Goal: Task Accomplishment & Management: Manage account settings

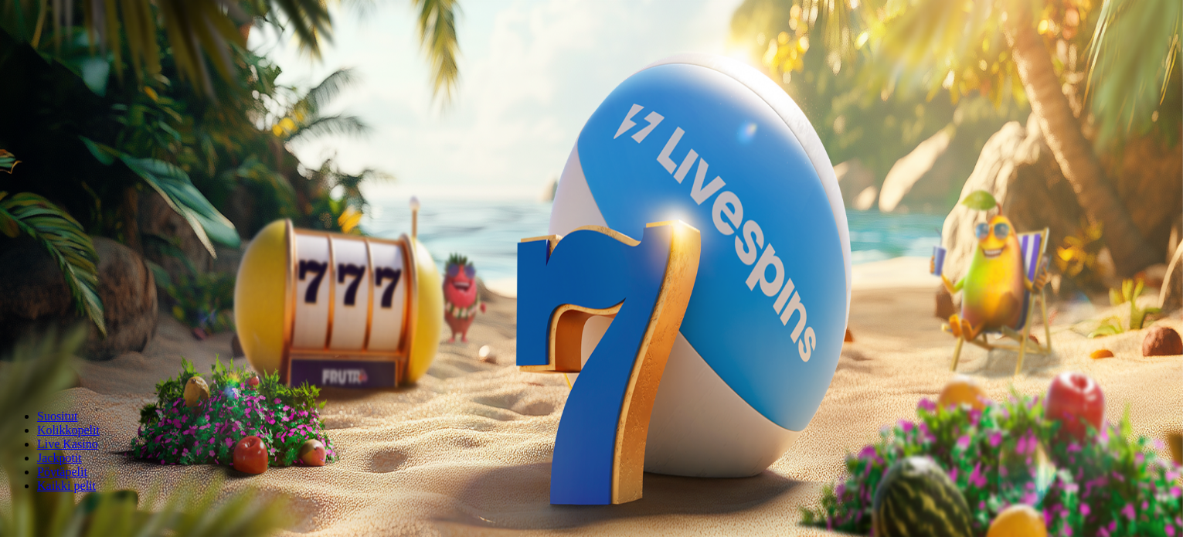
click at [87, 367] on button "Talleta ja pelaa" at bounding box center [46, 375] width 81 height 16
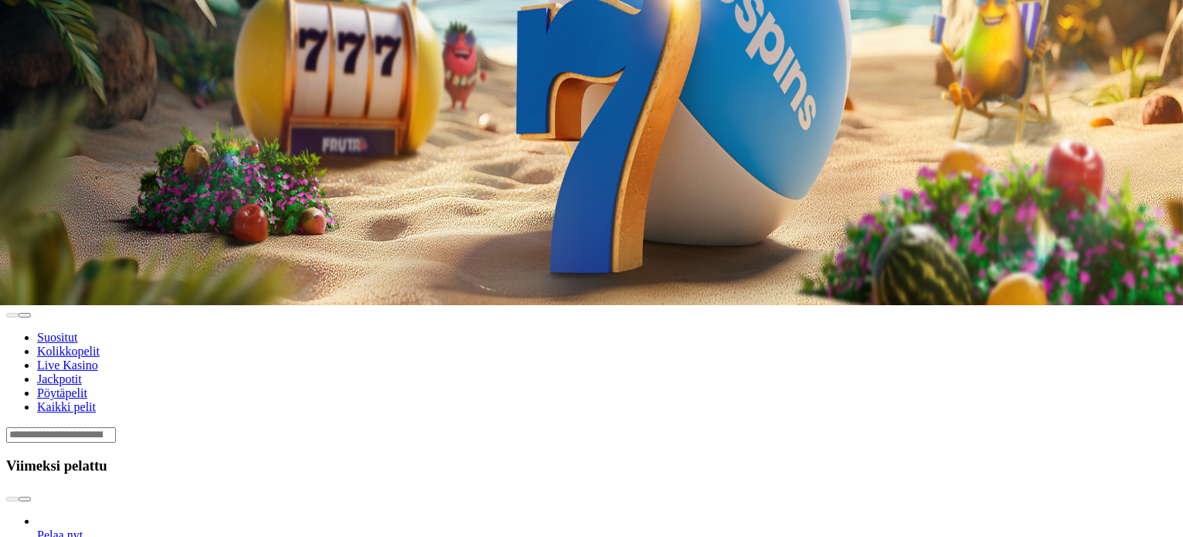
scroll to position [309, 0]
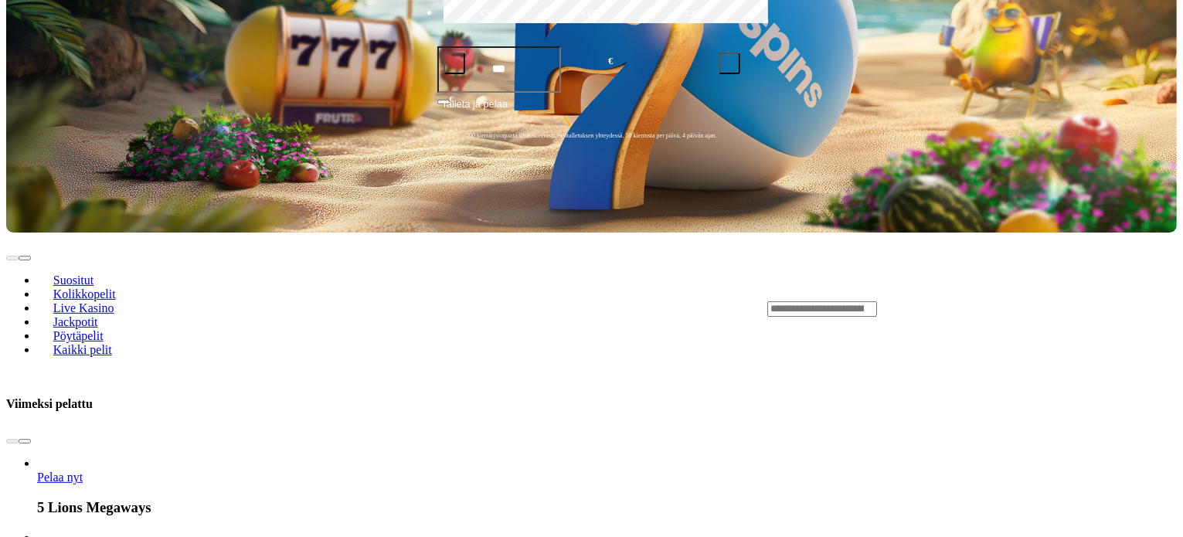
scroll to position [618, 0]
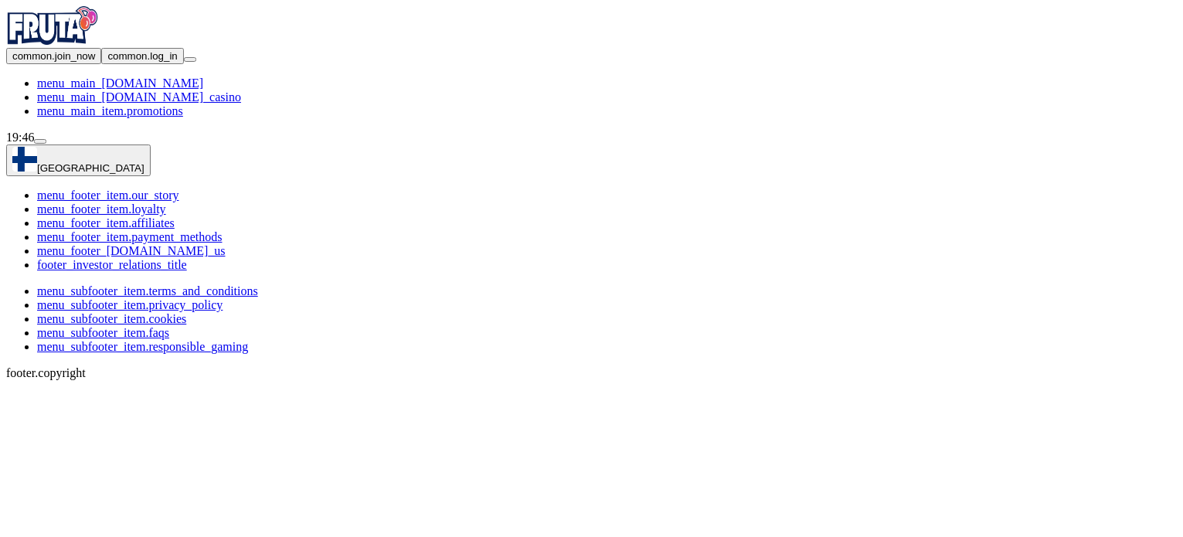
click at [99, 38] on img "Primary" at bounding box center [52, 25] width 93 height 39
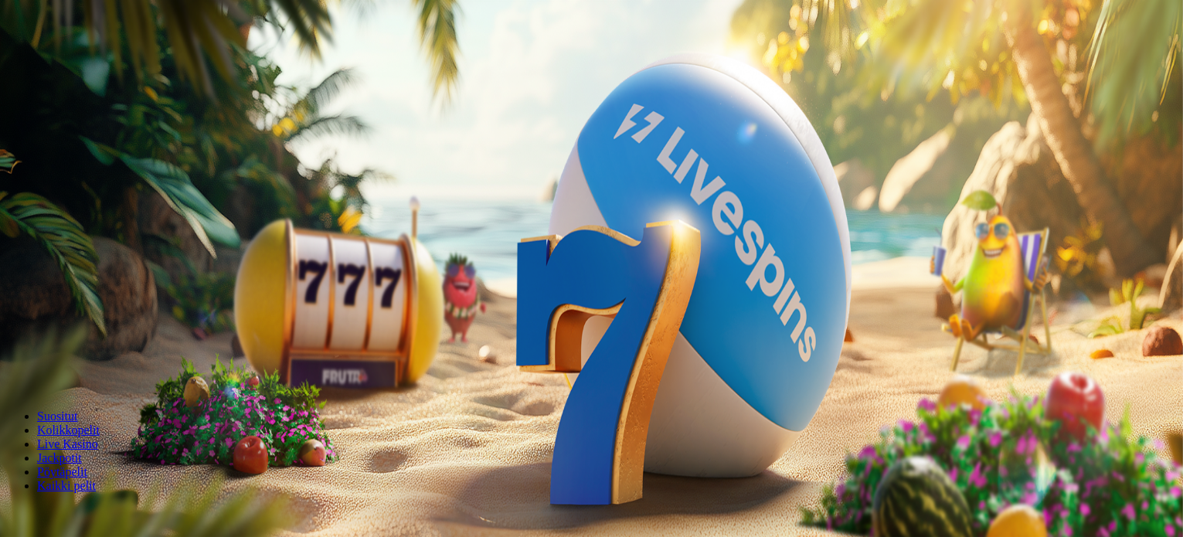
click at [100, 62] on span "Kirjaudu" at bounding box center [119, 56] width 38 height 12
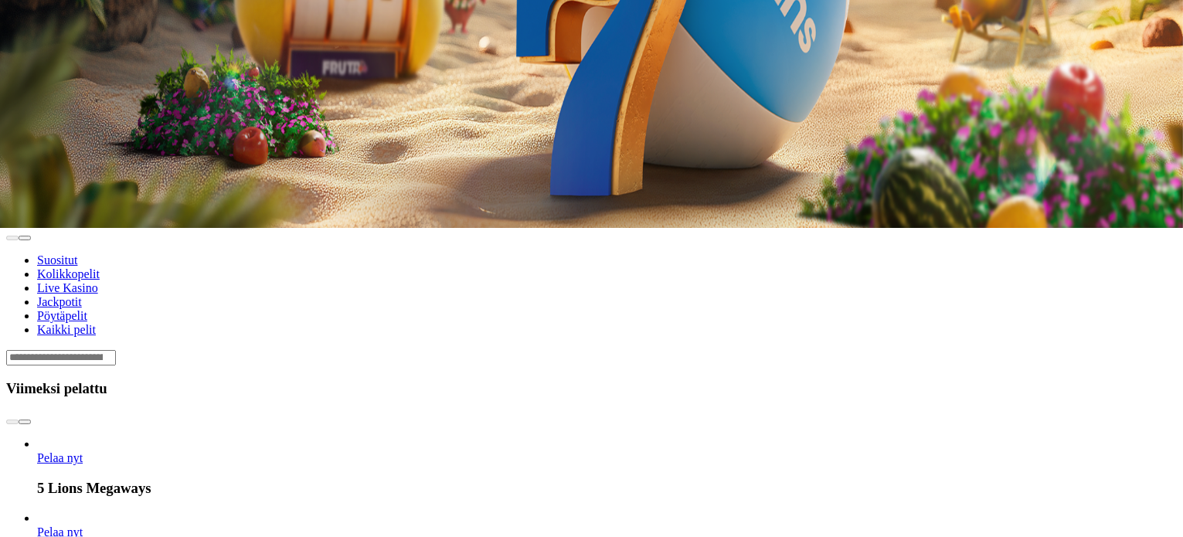
scroll to position [386, 0]
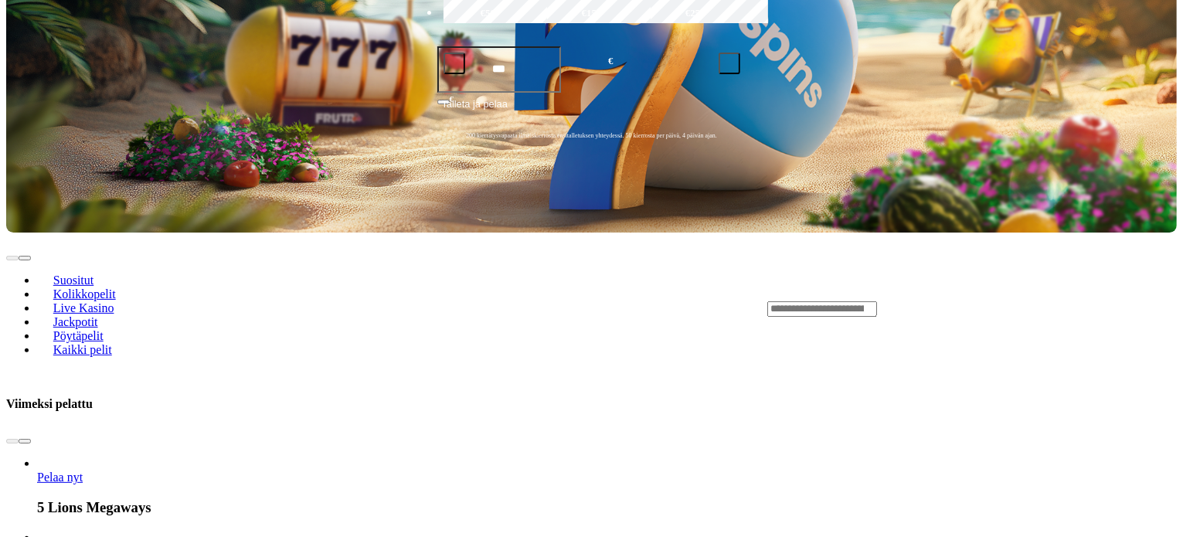
scroll to position [541, 0]
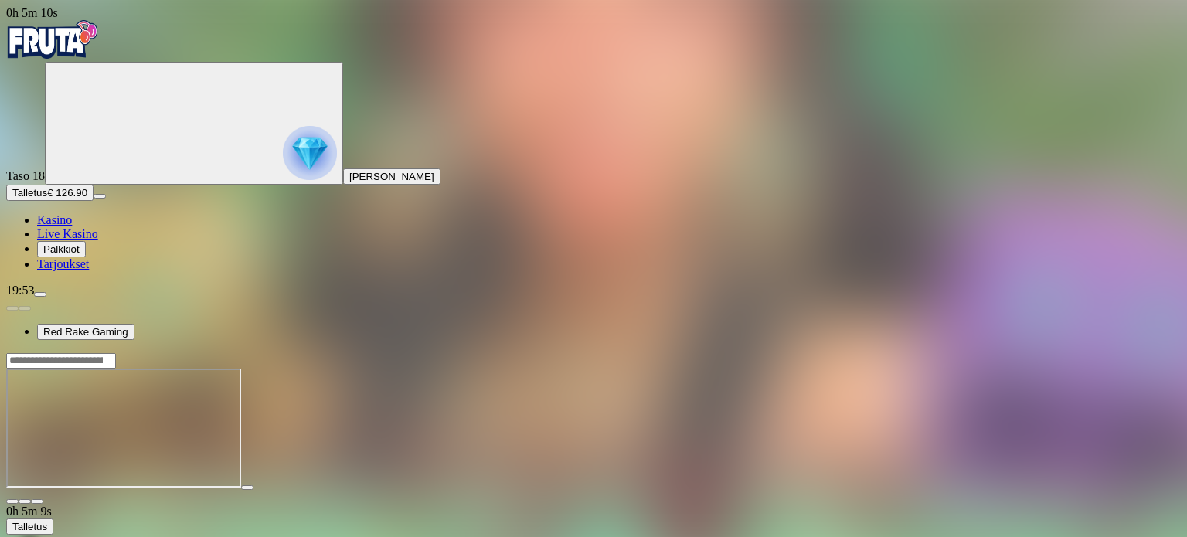
click at [12, 501] on span "close icon" at bounding box center [12, 501] width 0 height 0
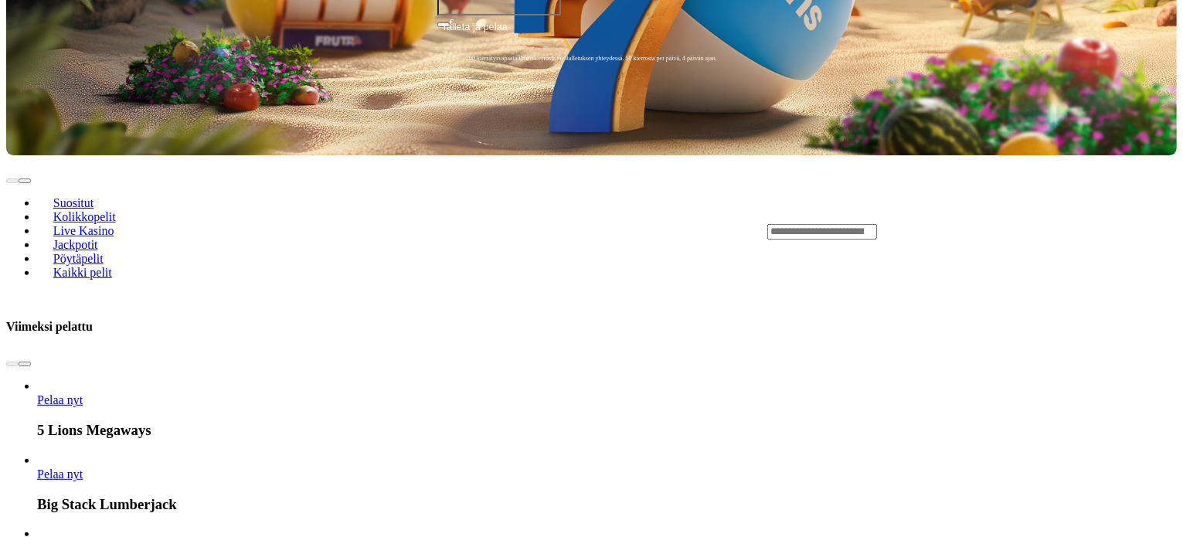
scroll to position [618, 0]
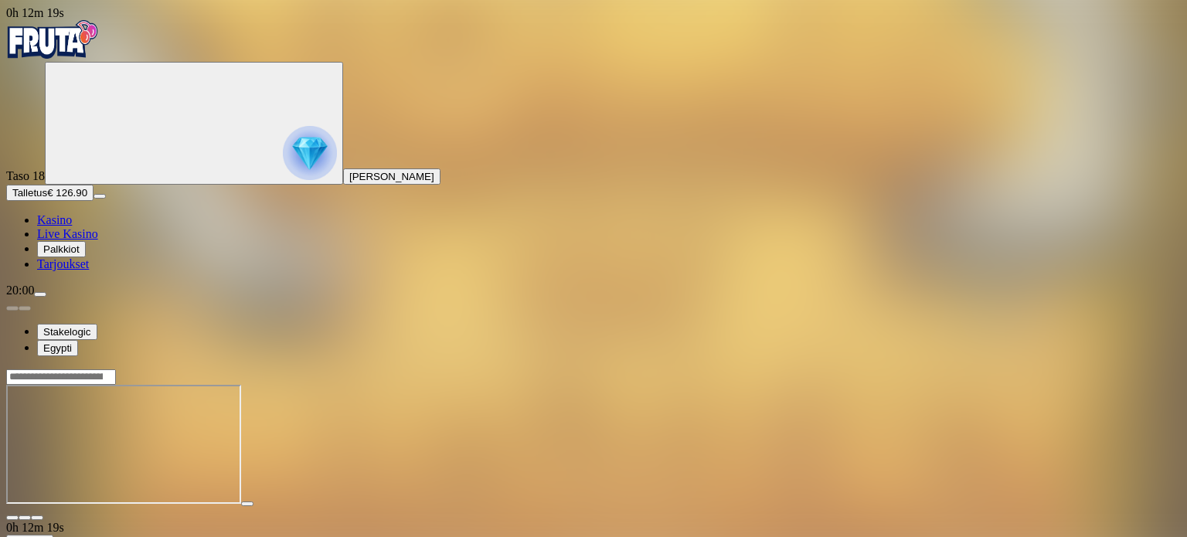
click at [12, 518] on span "close icon" at bounding box center [12, 518] width 0 height 0
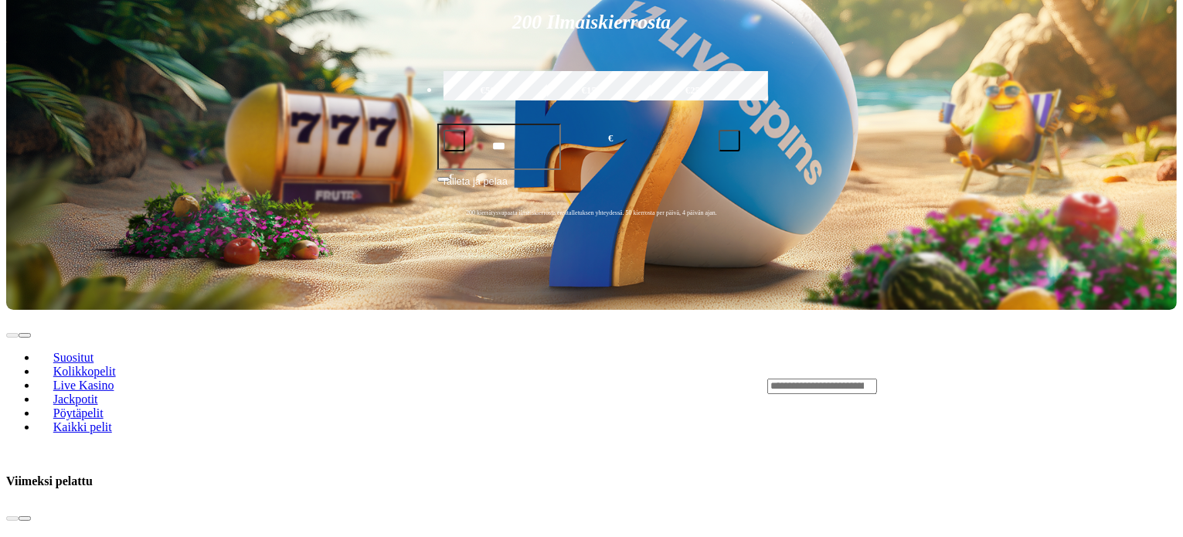
scroll to position [464, 0]
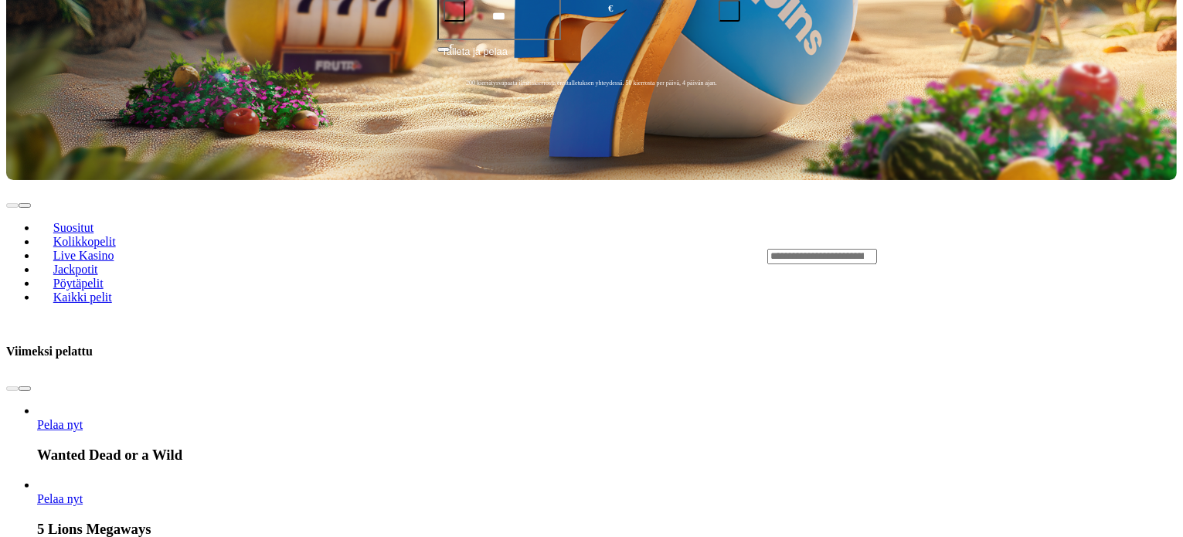
scroll to position [618, 0]
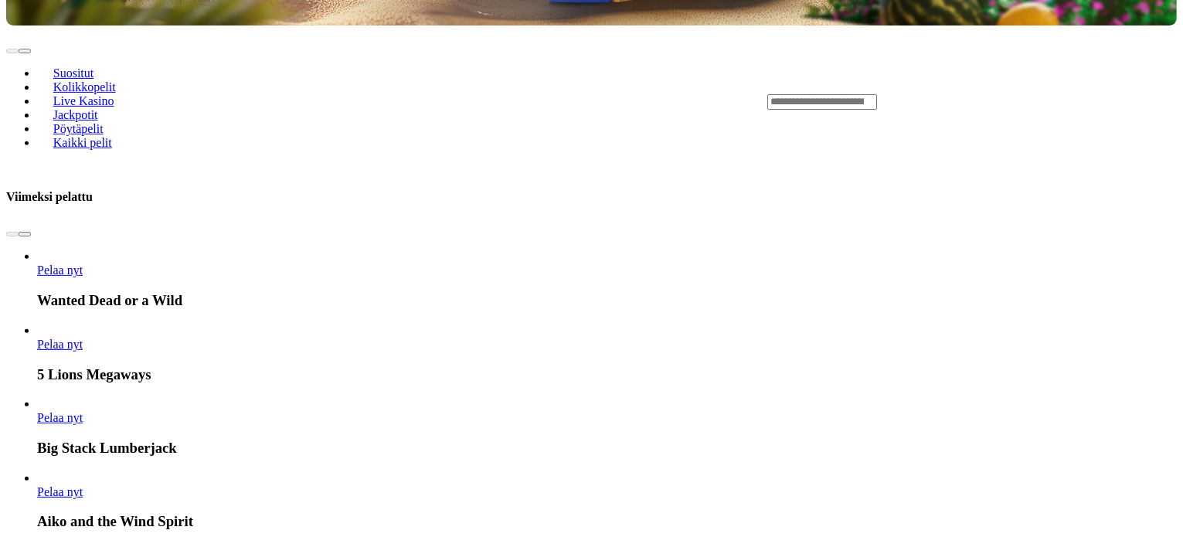
scroll to position [773, 0]
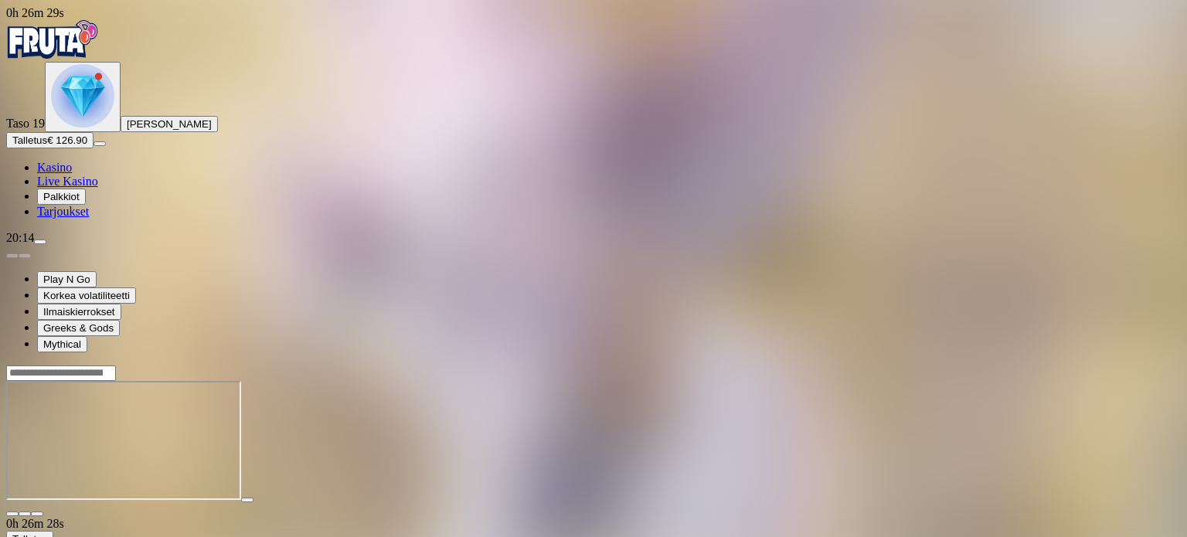
click at [12, 514] on span "close icon" at bounding box center [12, 514] width 0 height 0
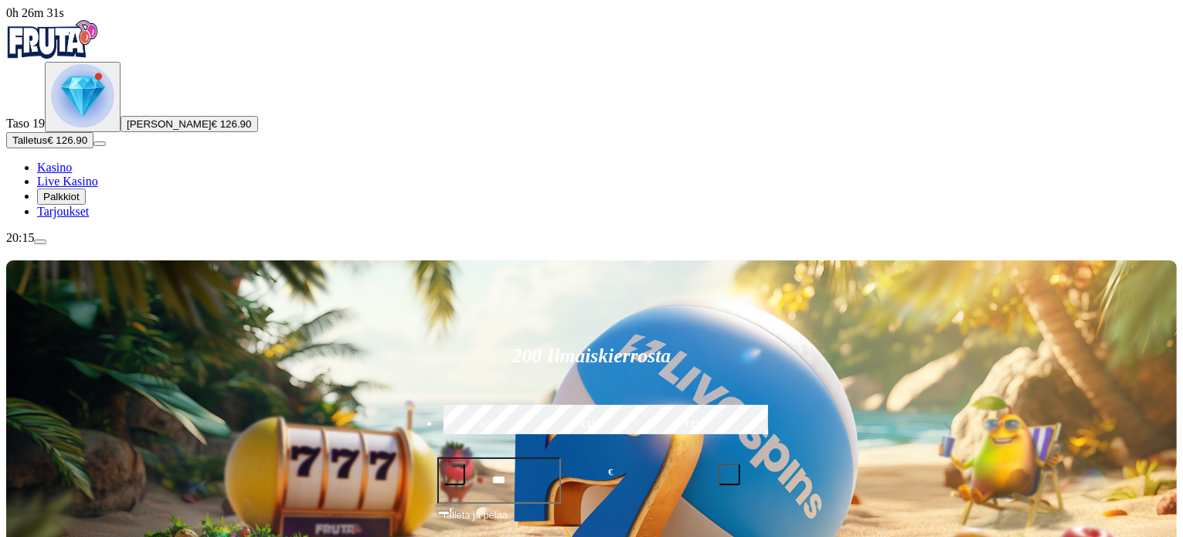
click at [96, 127] on img "Primary" at bounding box center [82, 95] width 63 height 63
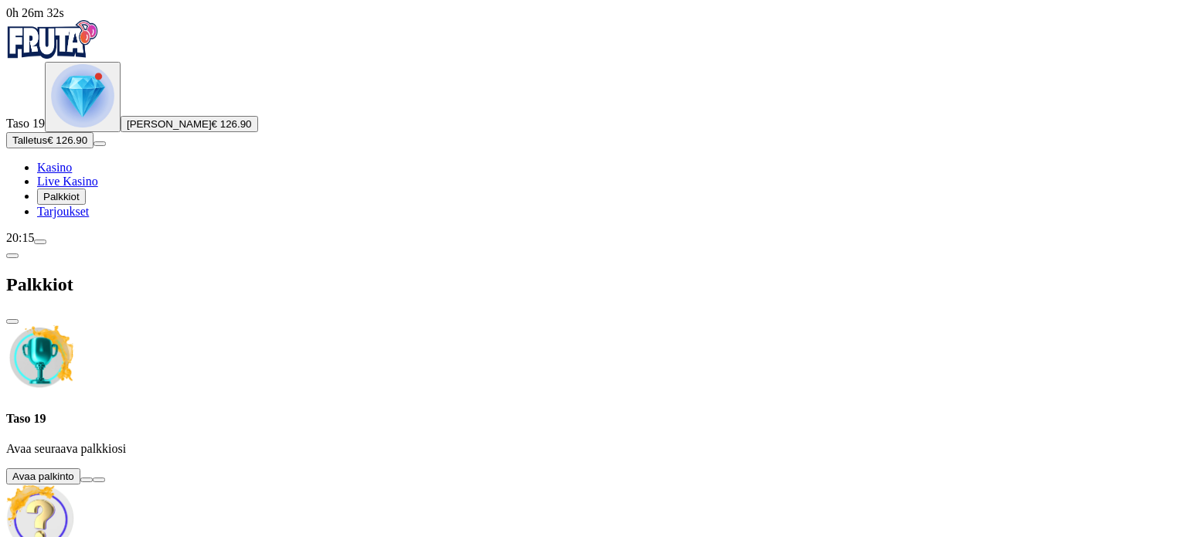
click at [93, 478] on button at bounding box center [86, 480] width 12 height 5
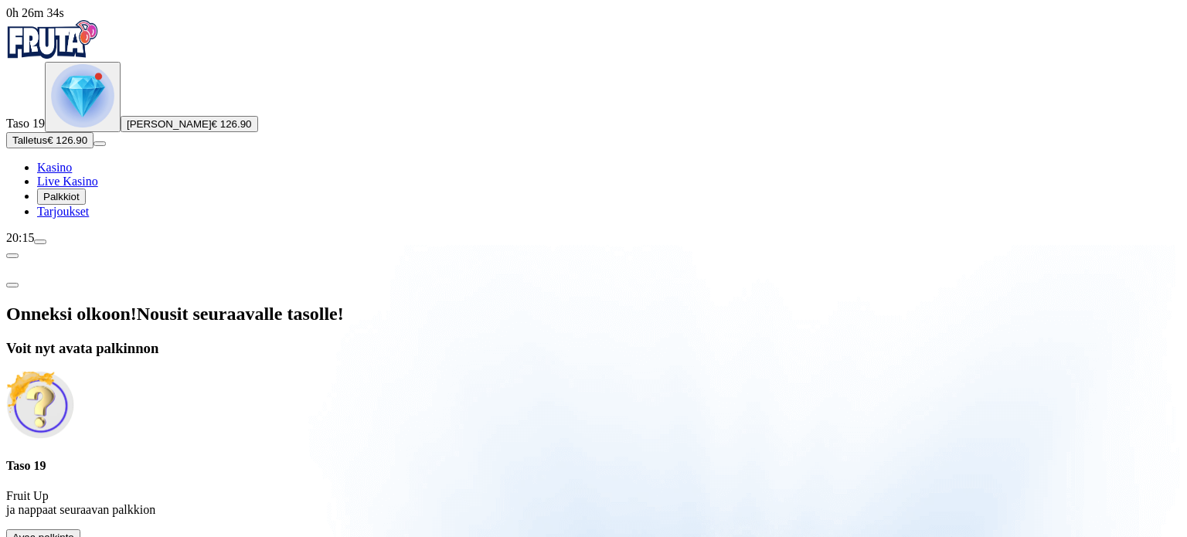
click at [74, 532] on span "Avaa palkinto" at bounding box center [43, 538] width 62 height 12
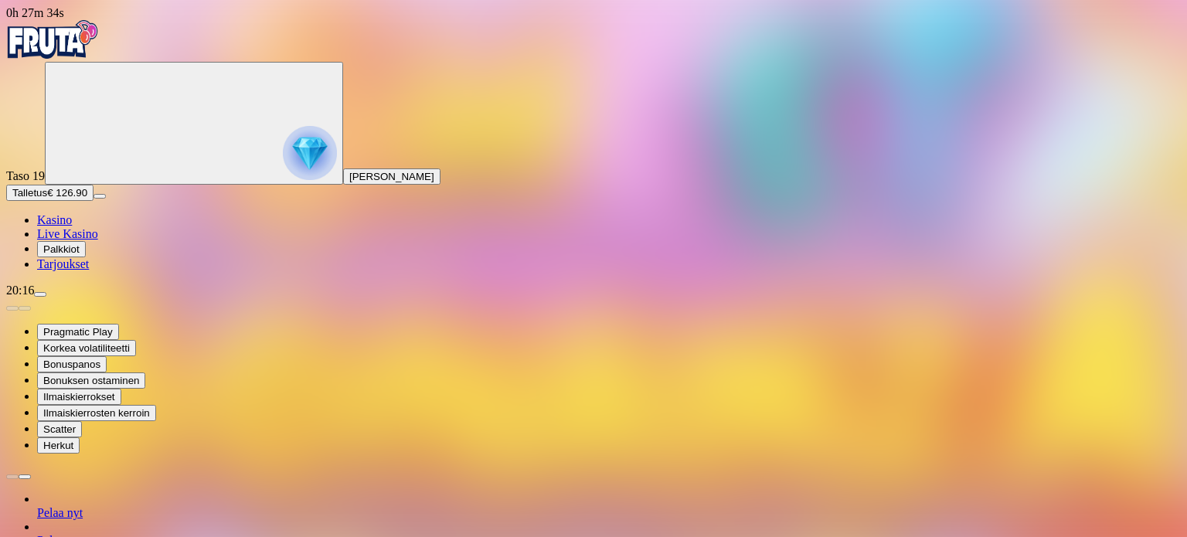
click at [47, 199] on span "Talletus" at bounding box center [29, 193] width 35 height 12
type input "****"
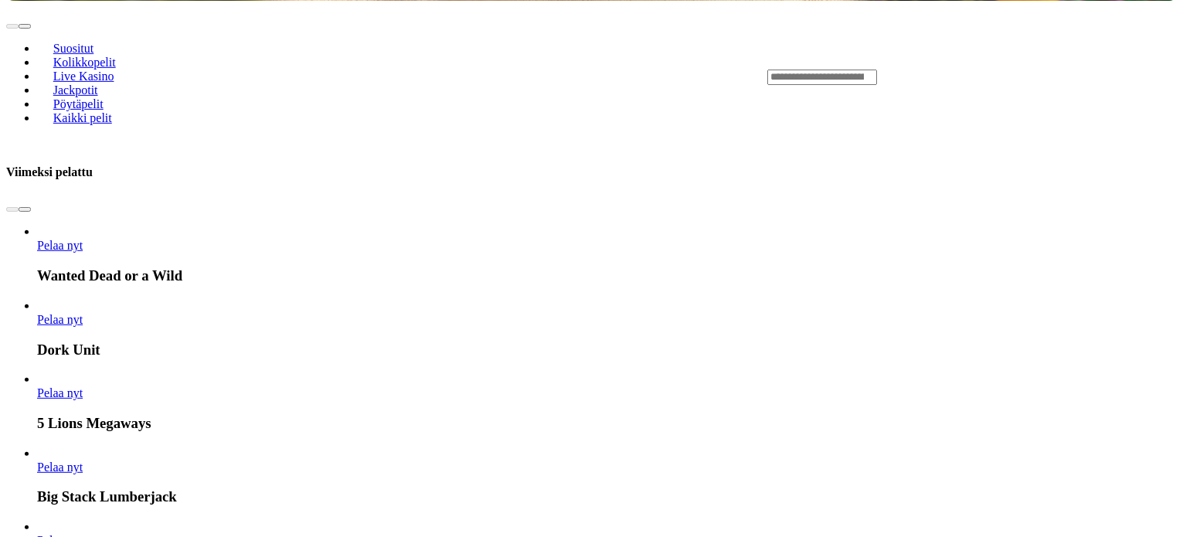
scroll to position [464, 0]
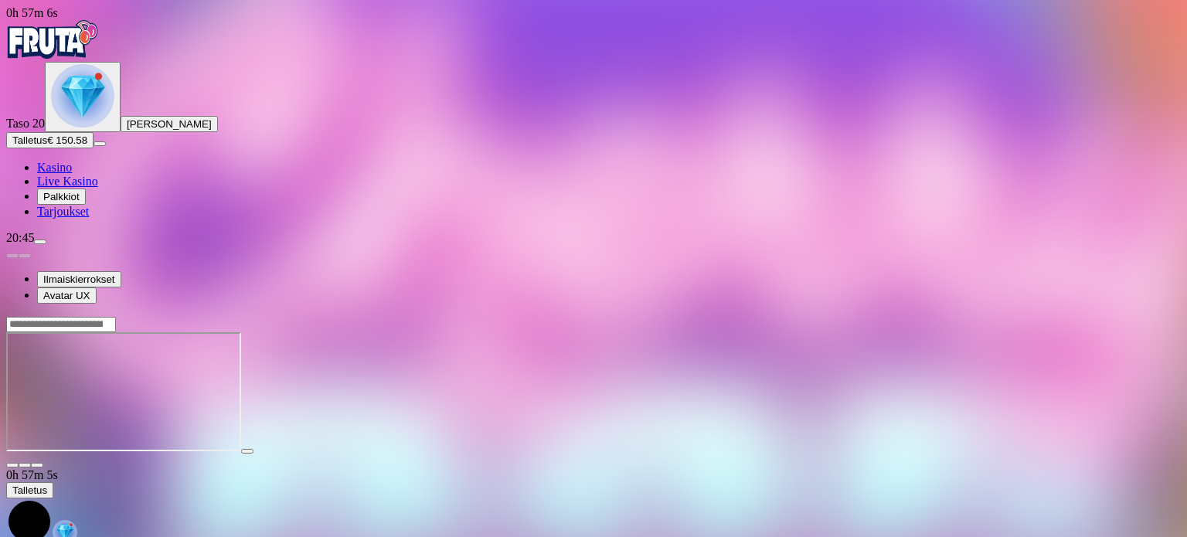
click at [116, 317] on input "Search" at bounding box center [61, 324] width 110 height 15
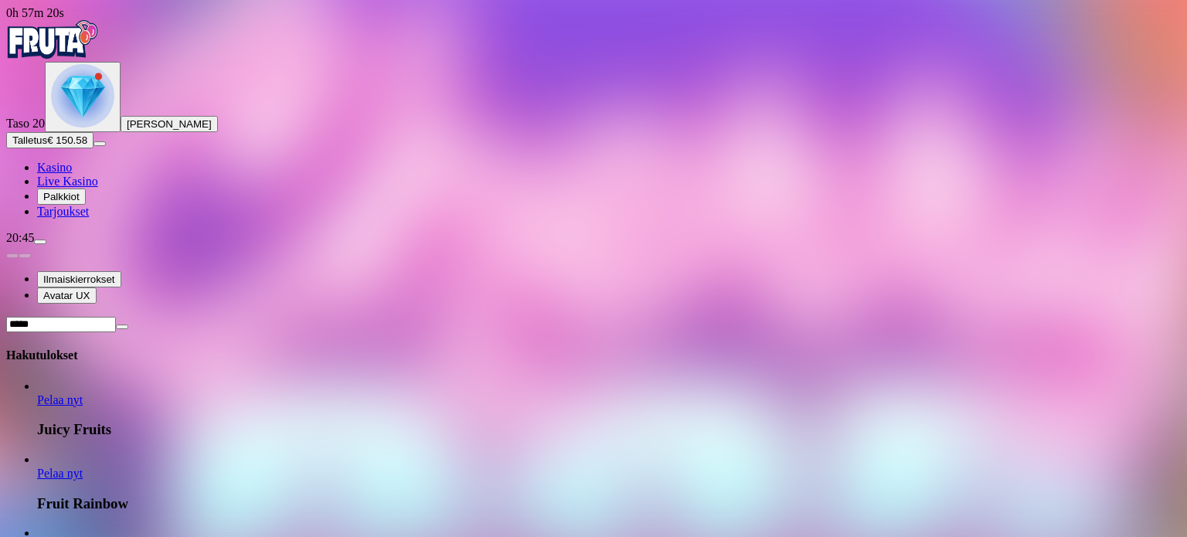
type input "*****"
click at [83, 393] on span "Pelaa nyt" at bounding box center [60, 399] width 46 height 13
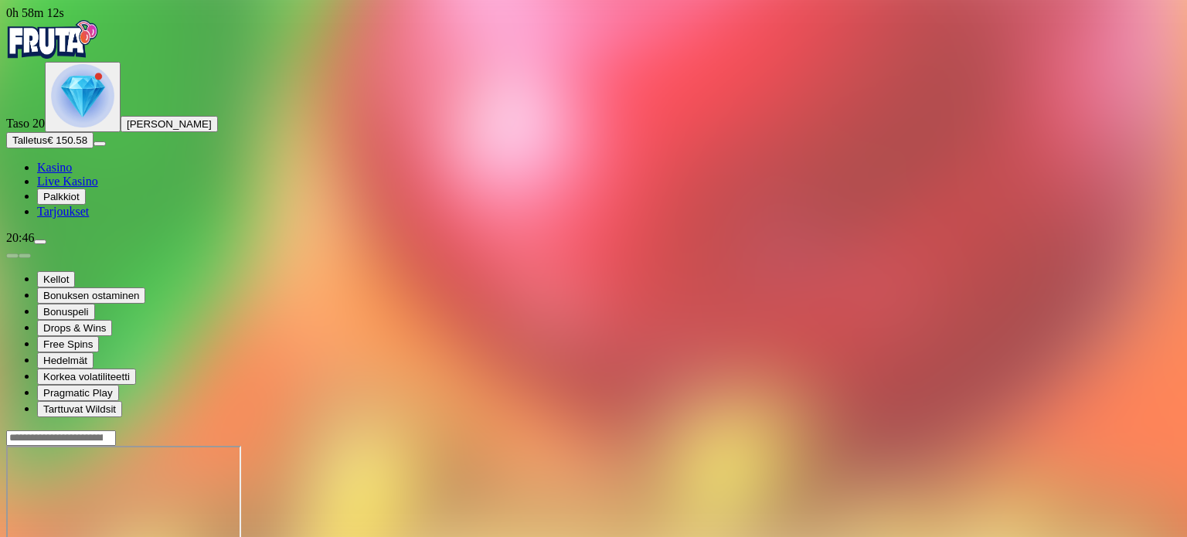
click at [116, 430] on input "Search" at bounding box center [61, 437] width 110 height 15
type input "*****"
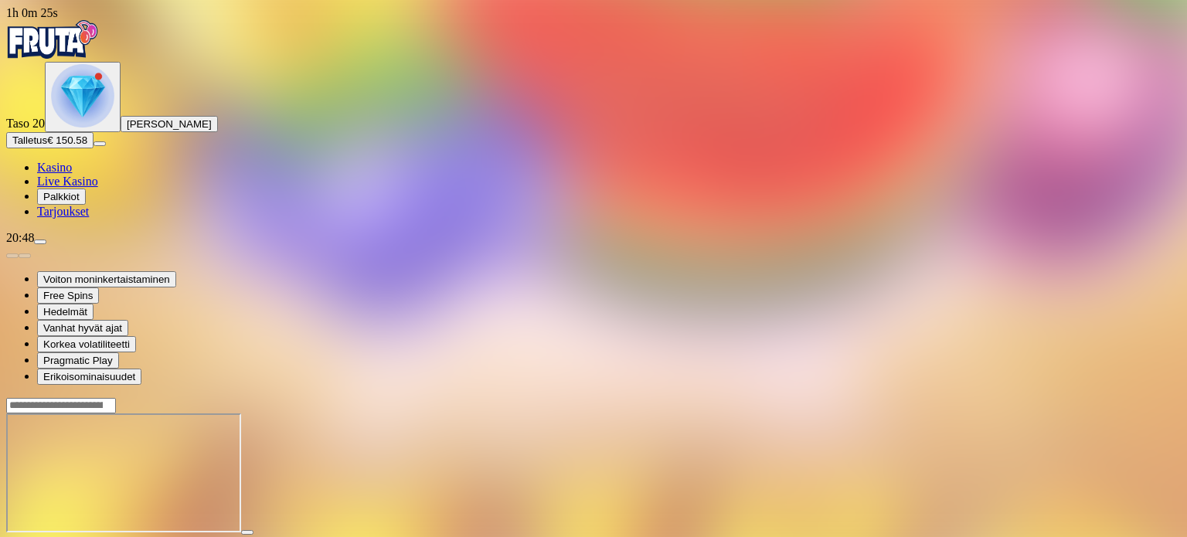
click at [86, 148] on button "Talletus € 150.58" at bounding box center [49, 140] width 87 height 16
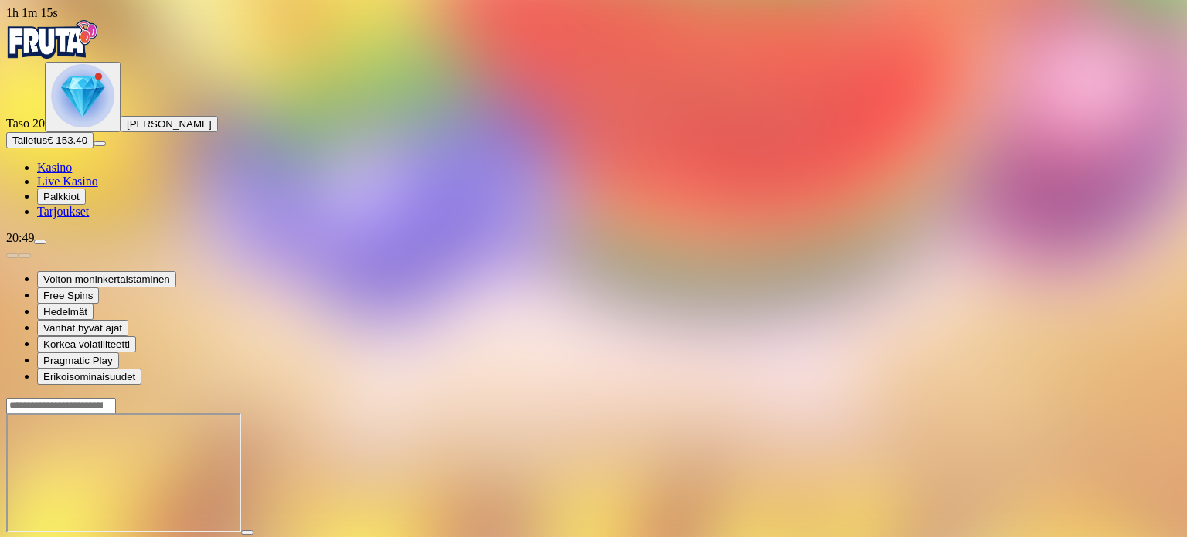
click at [6, 132] on button "Talletus € 153.40" at bounding box center [49, 140] width 87 height 16
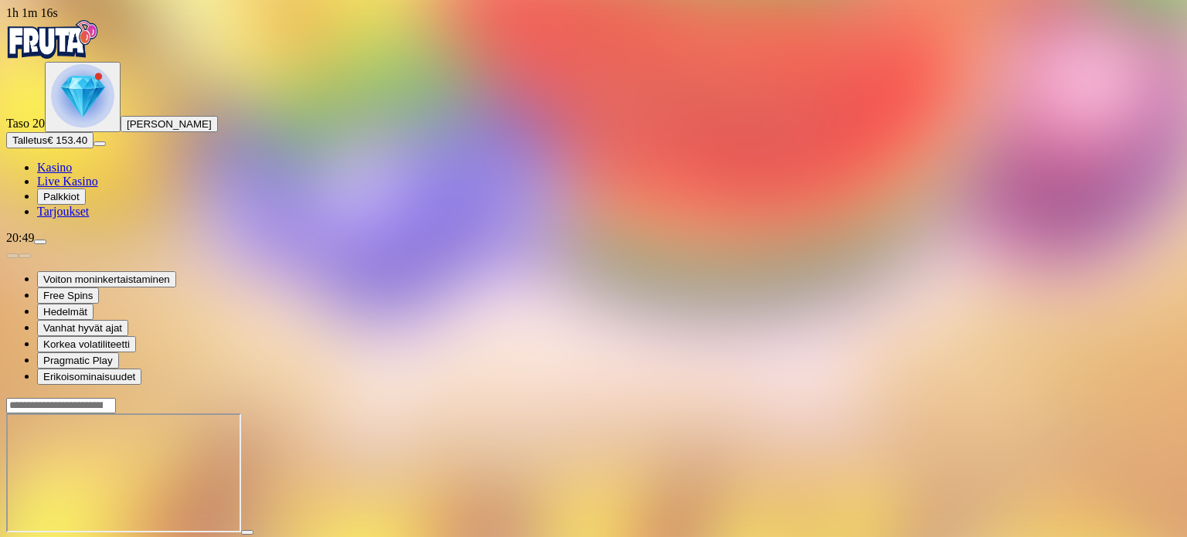
click at [6, 132] on button "Talletus € 153.40" at bounding box center [49, 140] width 87 height 16
click at [116, 398] on input "Search" at bounding box center [61, 405] width 110 height 15
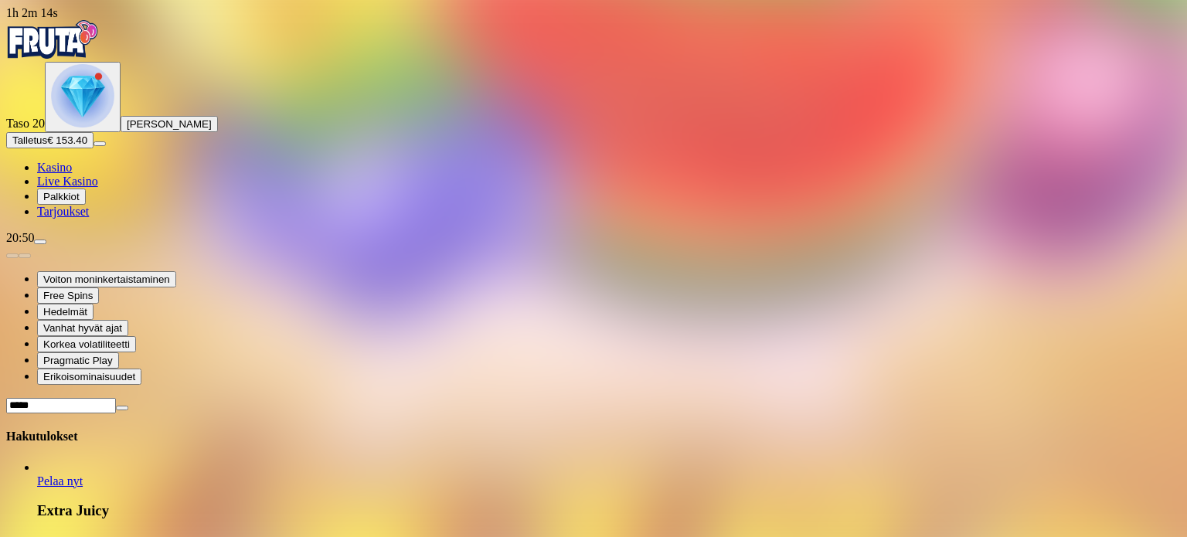
type input "*****"
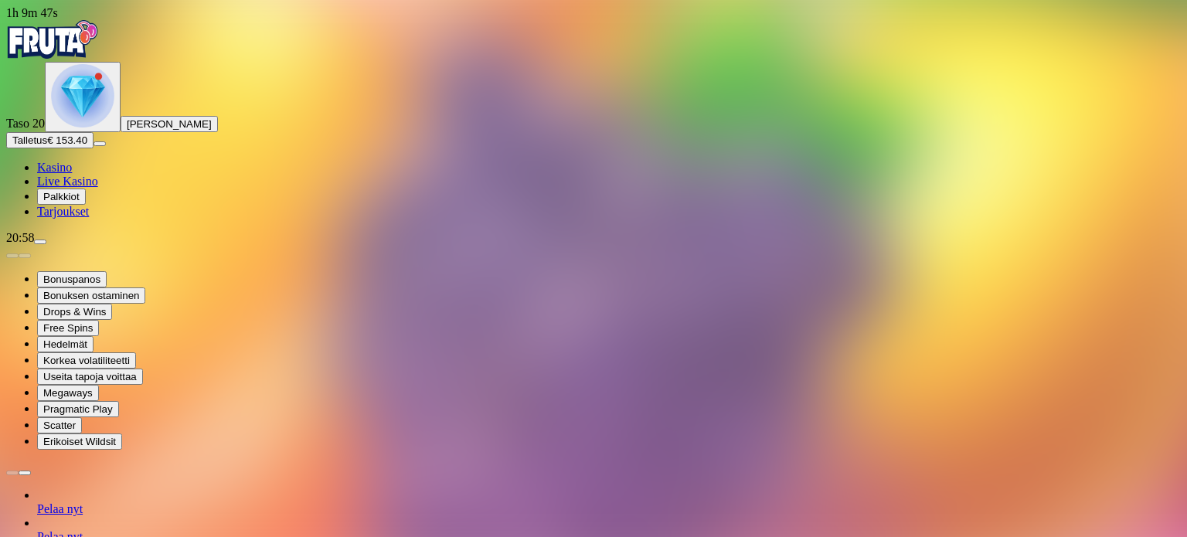
click at [65, 127] on img "Primary" at bounding box center [82, 95] width 63 height 63
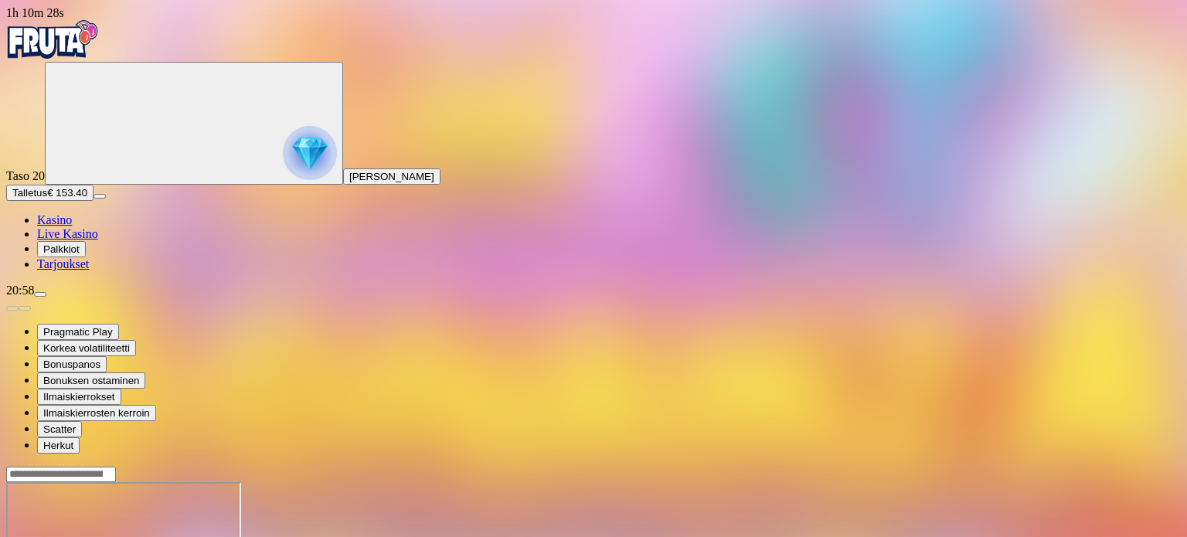
click at [40, 294] on span "menu icon" at bounding box center [40, 294] width 0 height 0
